Goal: Find specific page/section: Locate a particular part of the current website

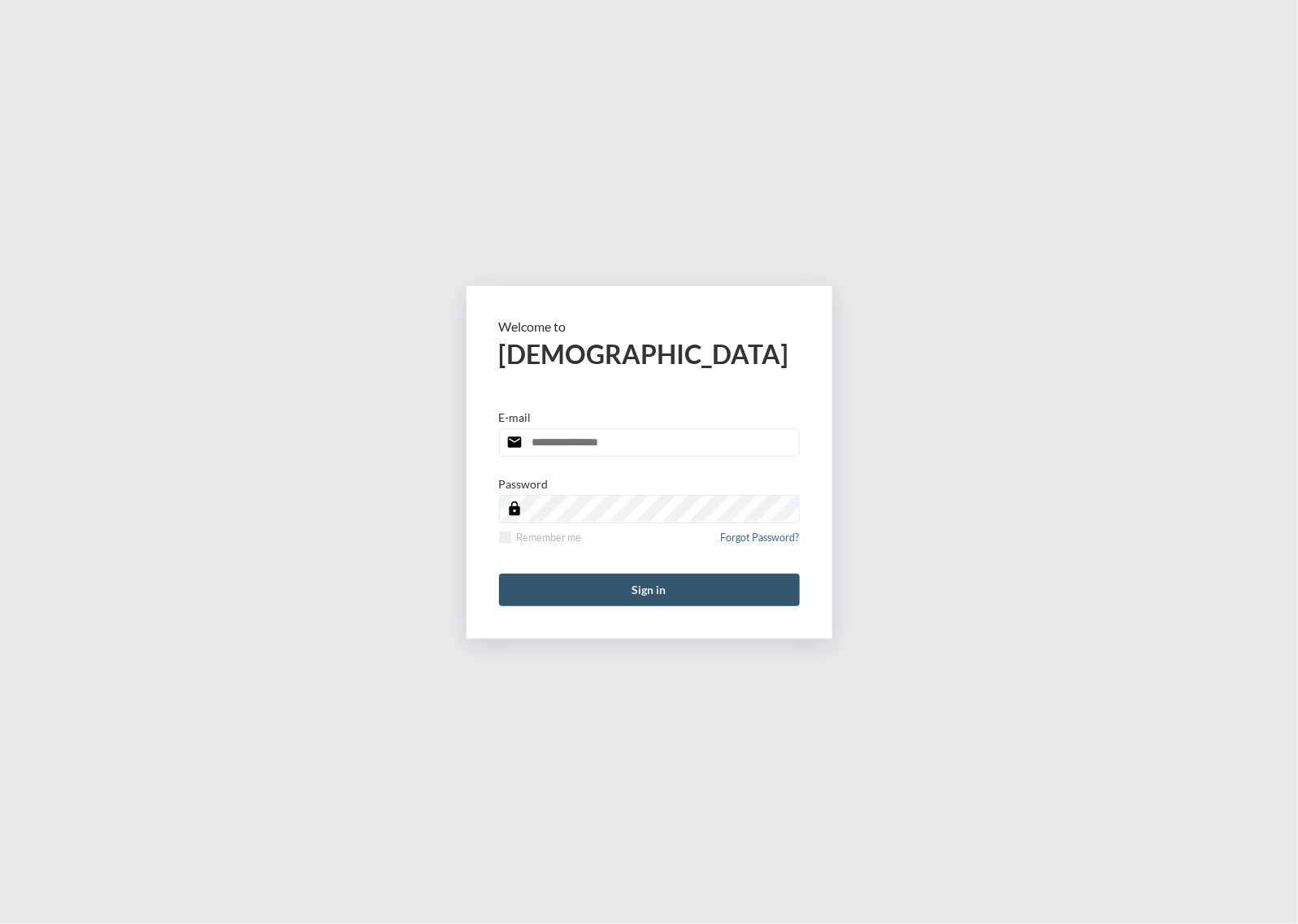
type input "**********"
click at [684, 600] on button "Sign in" at bounding box center [649, 589] width 301 height 32
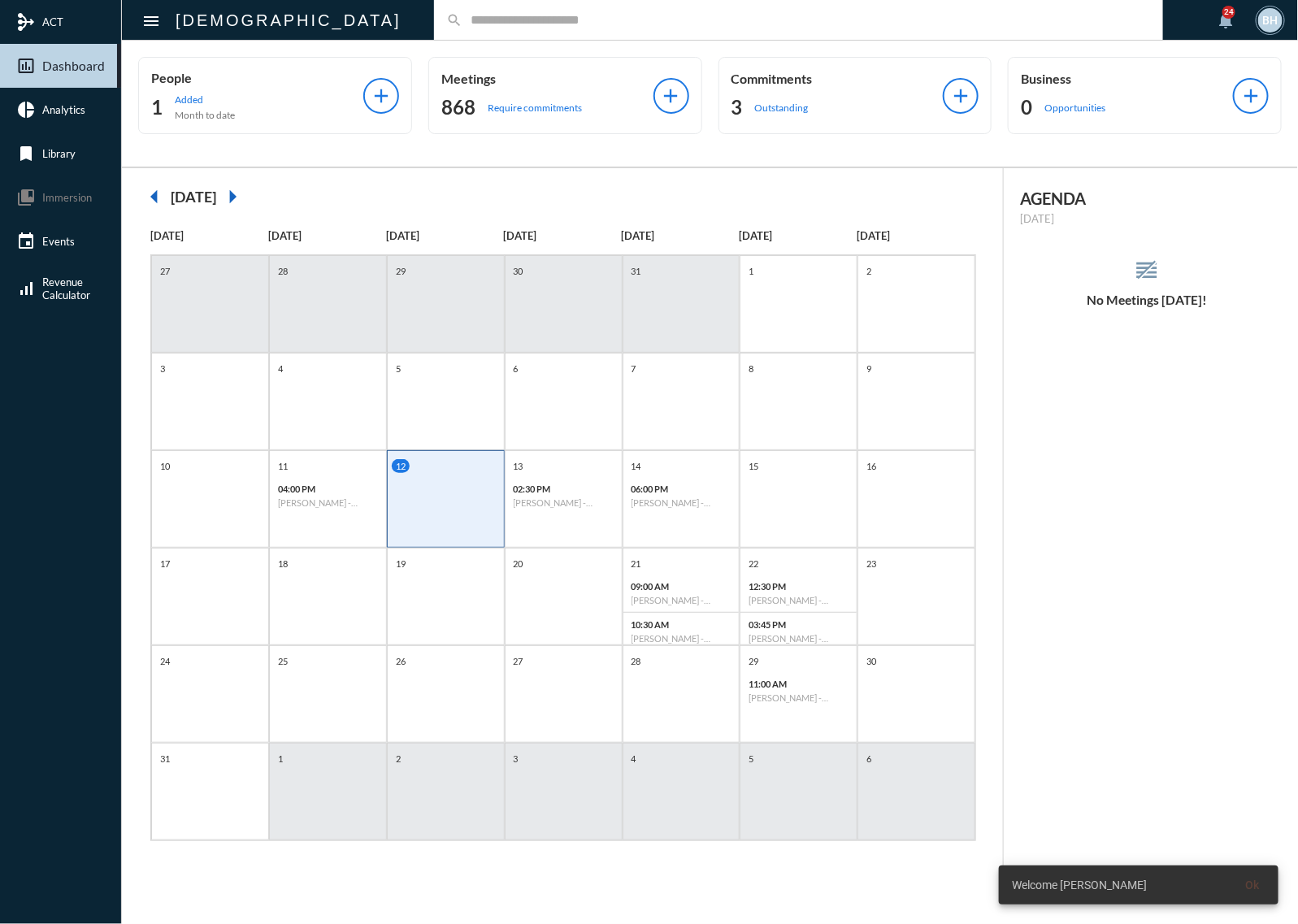
click at [494, 34] on div "search" at bounding box center [798, 20] width 729 height 40
click at [494, 32] on div "search" at bounding box center [798, 20] width 729 height 40
click at [492, 14] on div "search" at bounding box center [798, 20] width 729 height 40
click at [490, 18] on input "text" at bounding box center [807, 20] width 689 height 14
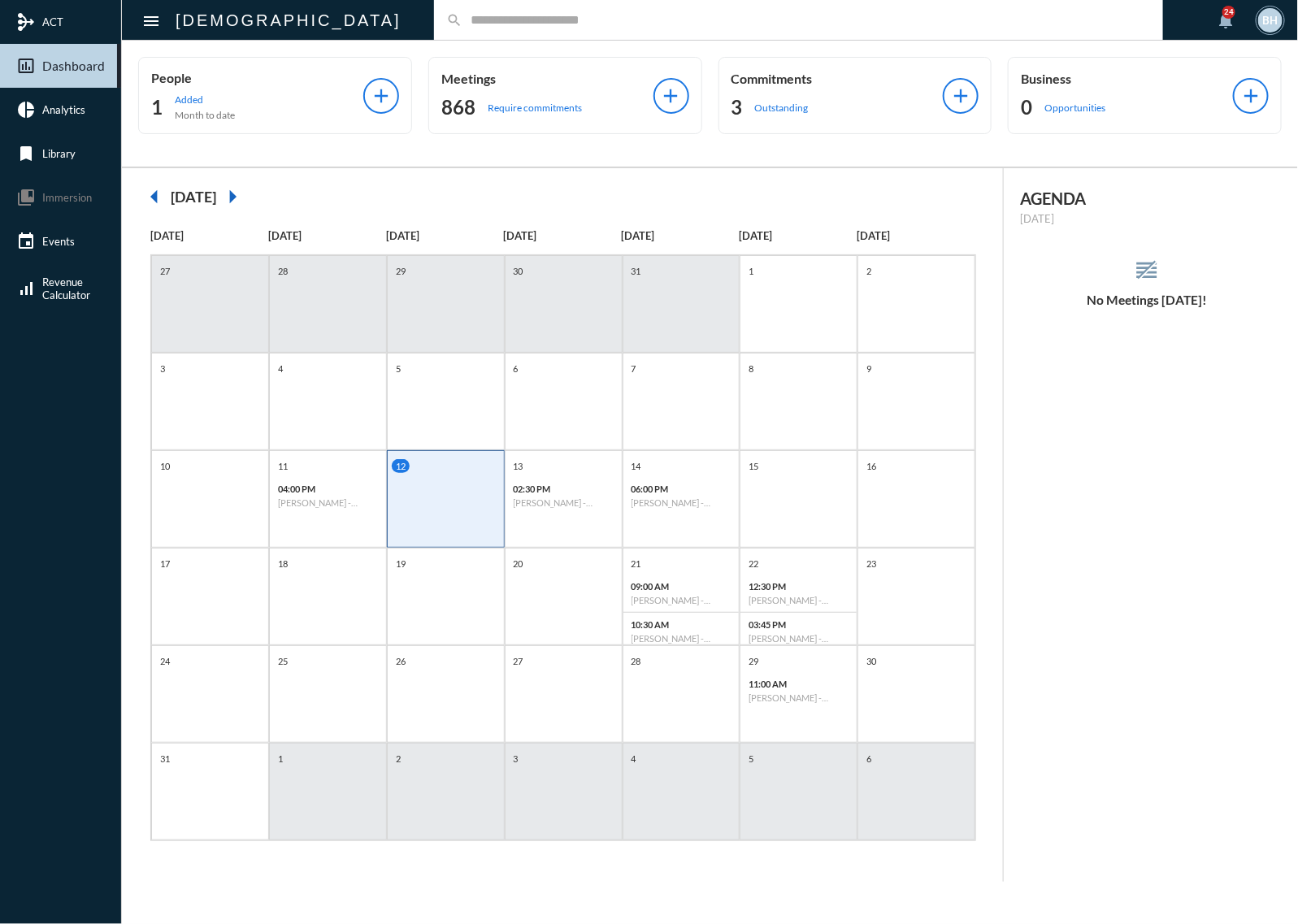
click at [510, 20] on input "text" at bounding box center [807, 20] width 689 height 14
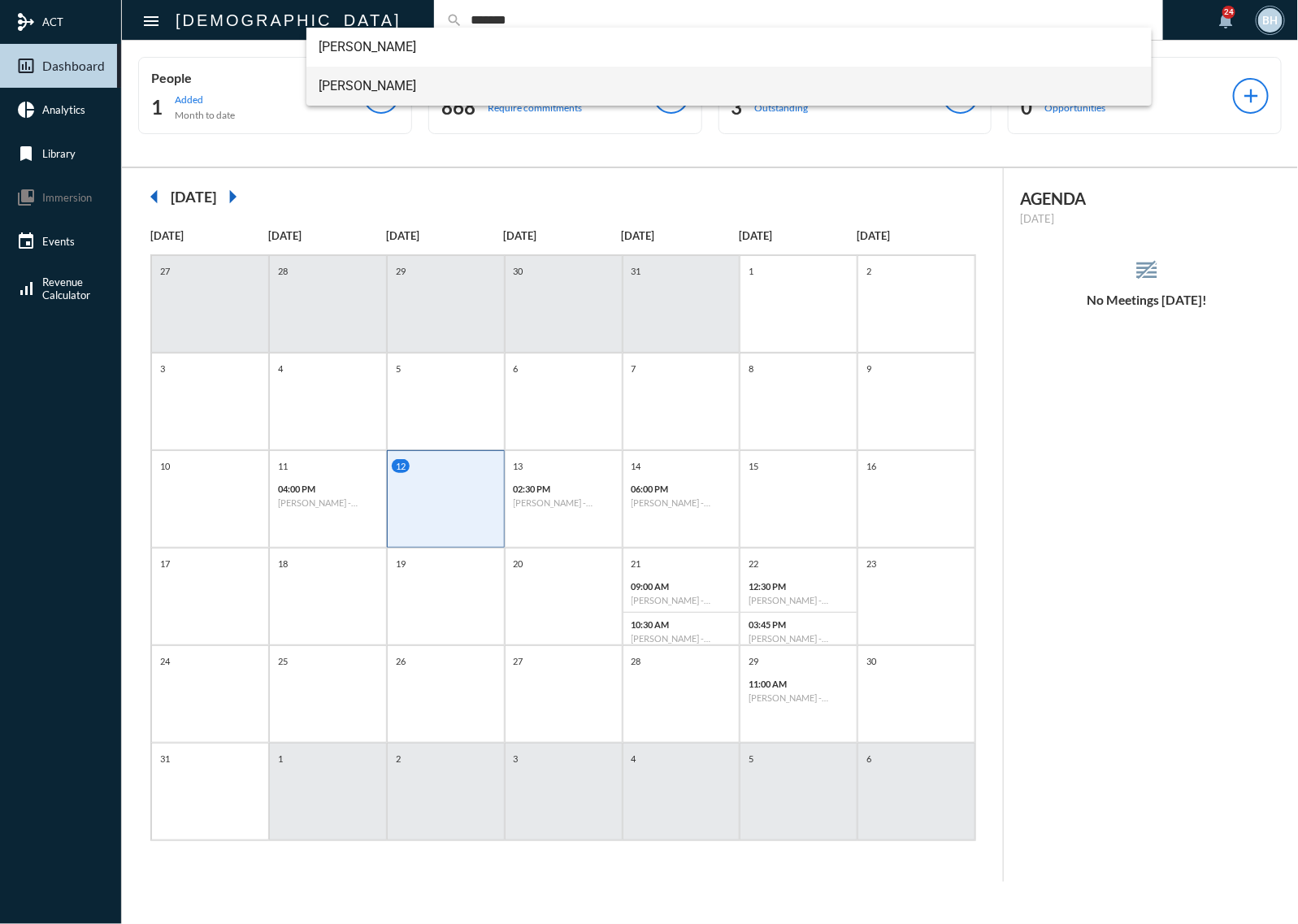
type input "*******"
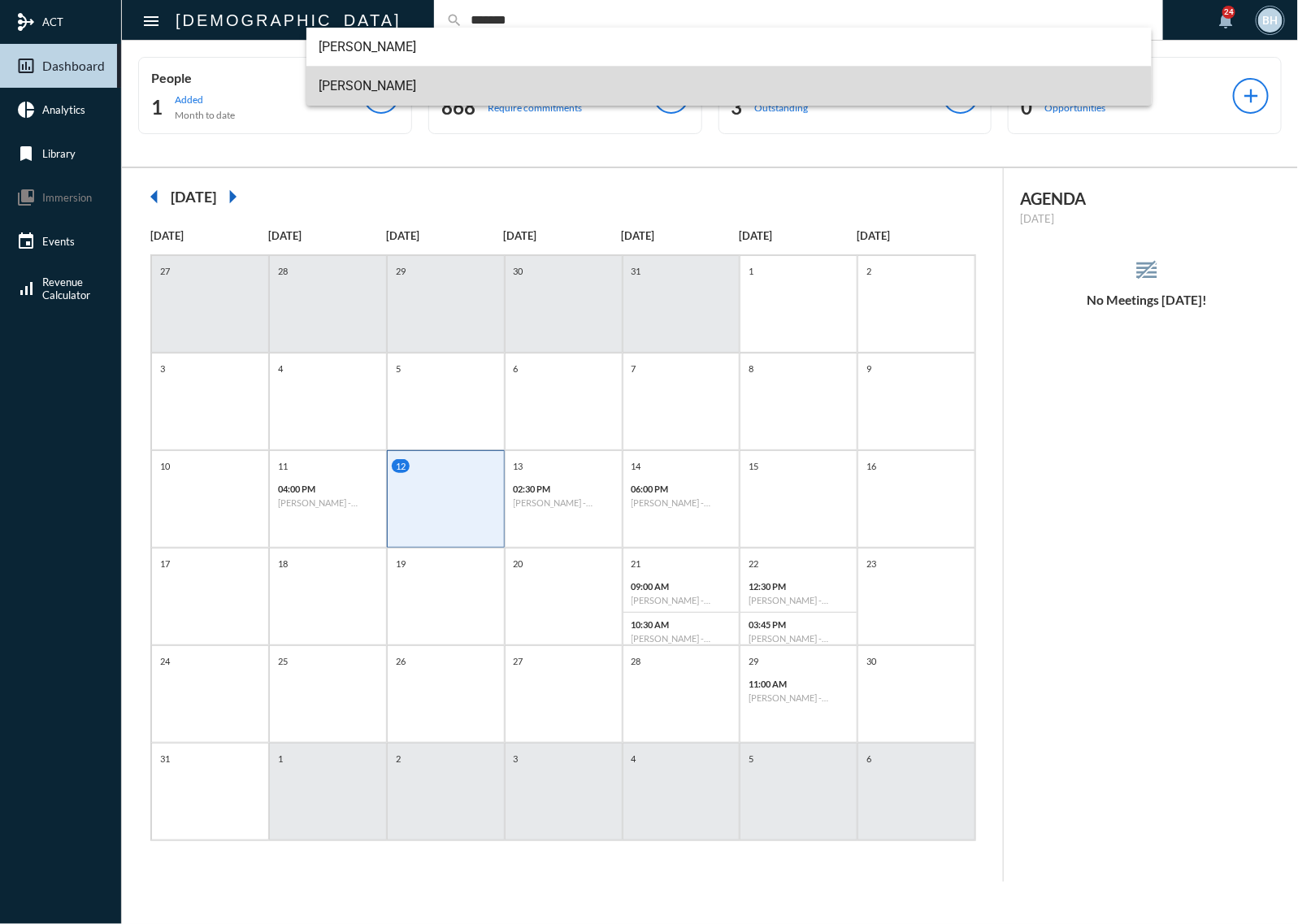
click at [388, 87] on span "[PERSON_NAME]" at bounding box center [729, 86] width 819 height 39
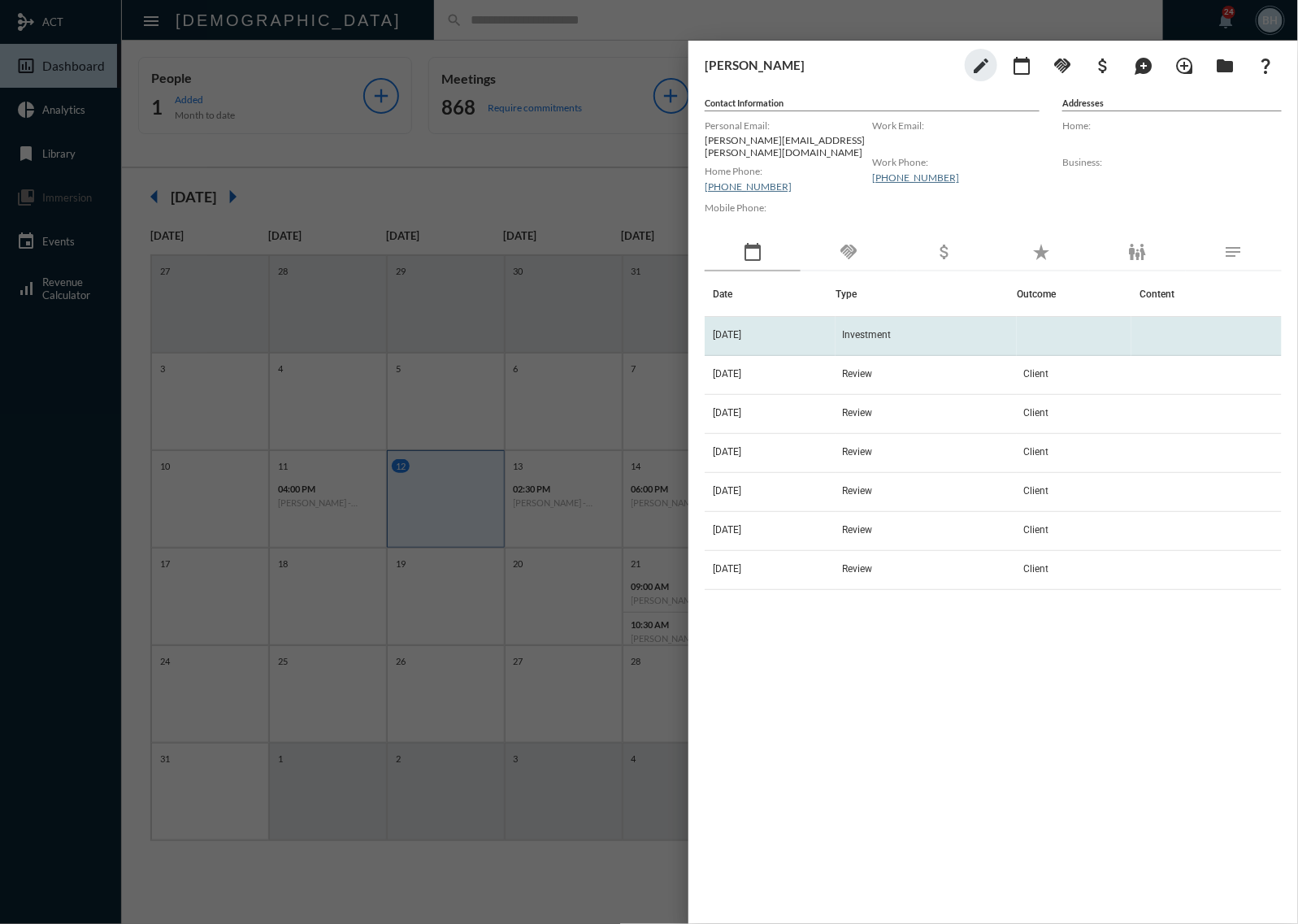
click at [932, 330] on td "Investment" at bounding box center [927, 336] width 182 height 39
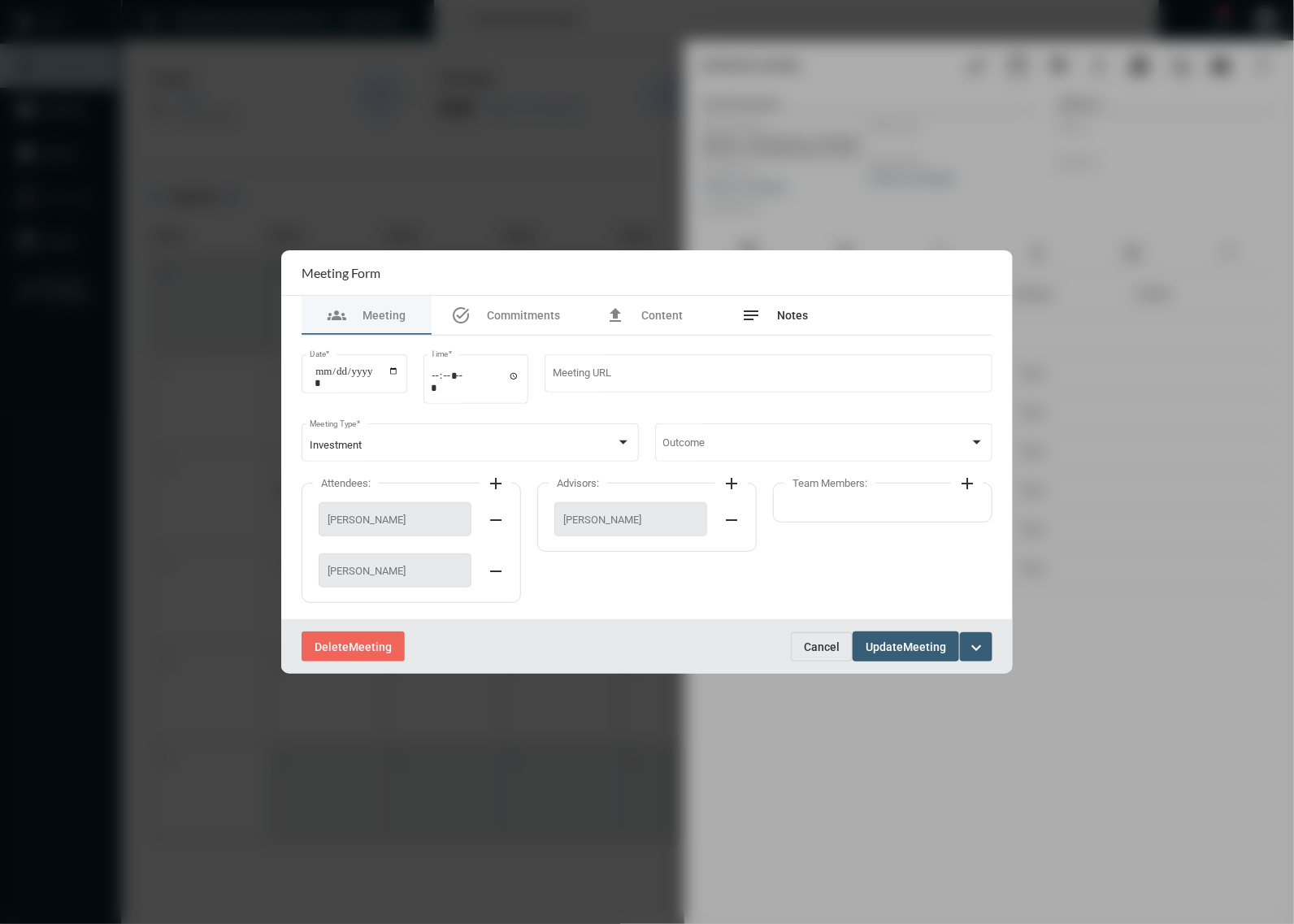
click at [772, 330] on div "notes Notes" at bounding box center [774, 315] width 130 height 39
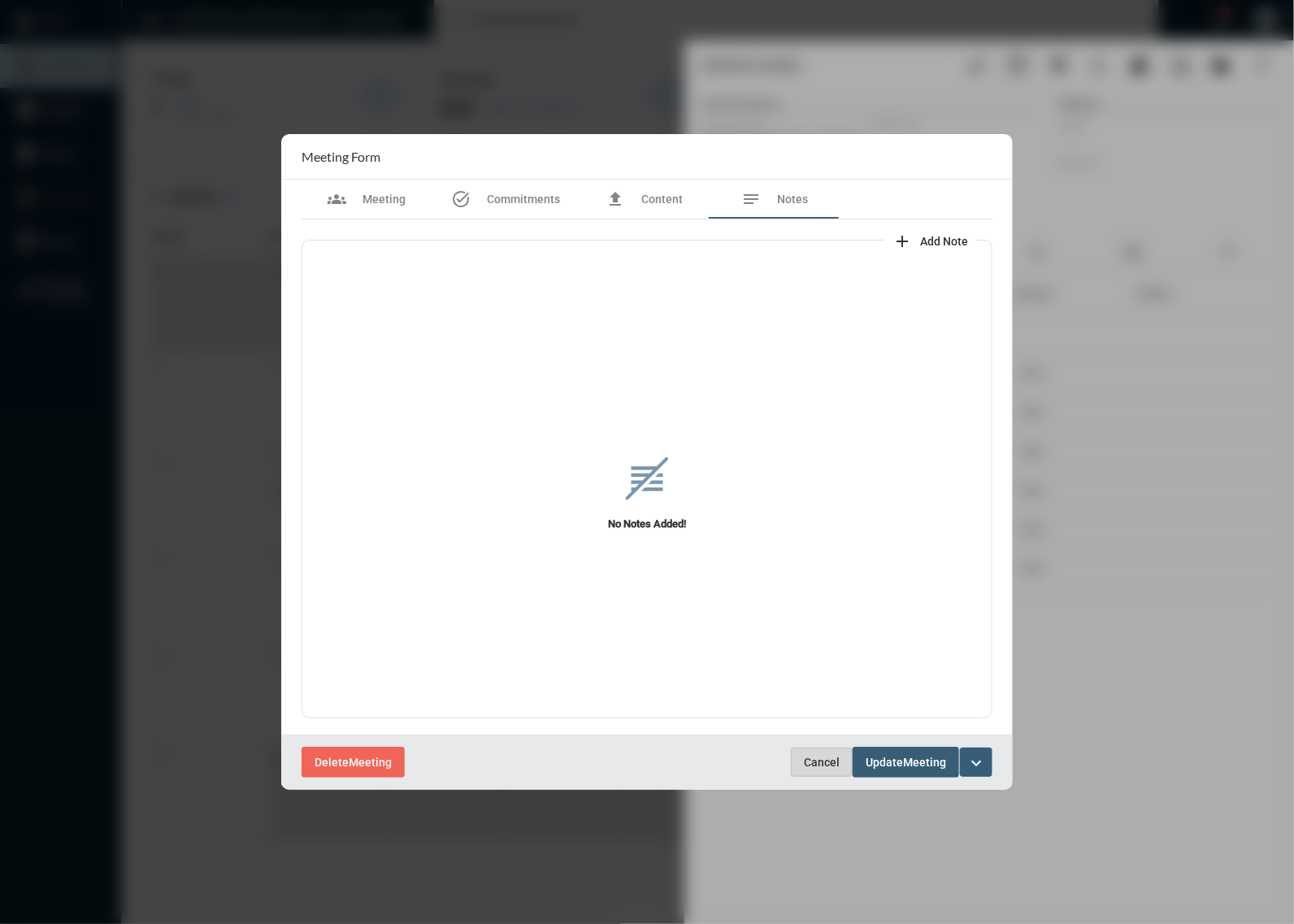
click at [811, 769] on span "Cancel" at bounding box center [822, 763] width 36 height 13
